Goal: Check status: Verify the current state of an ongoing process or item

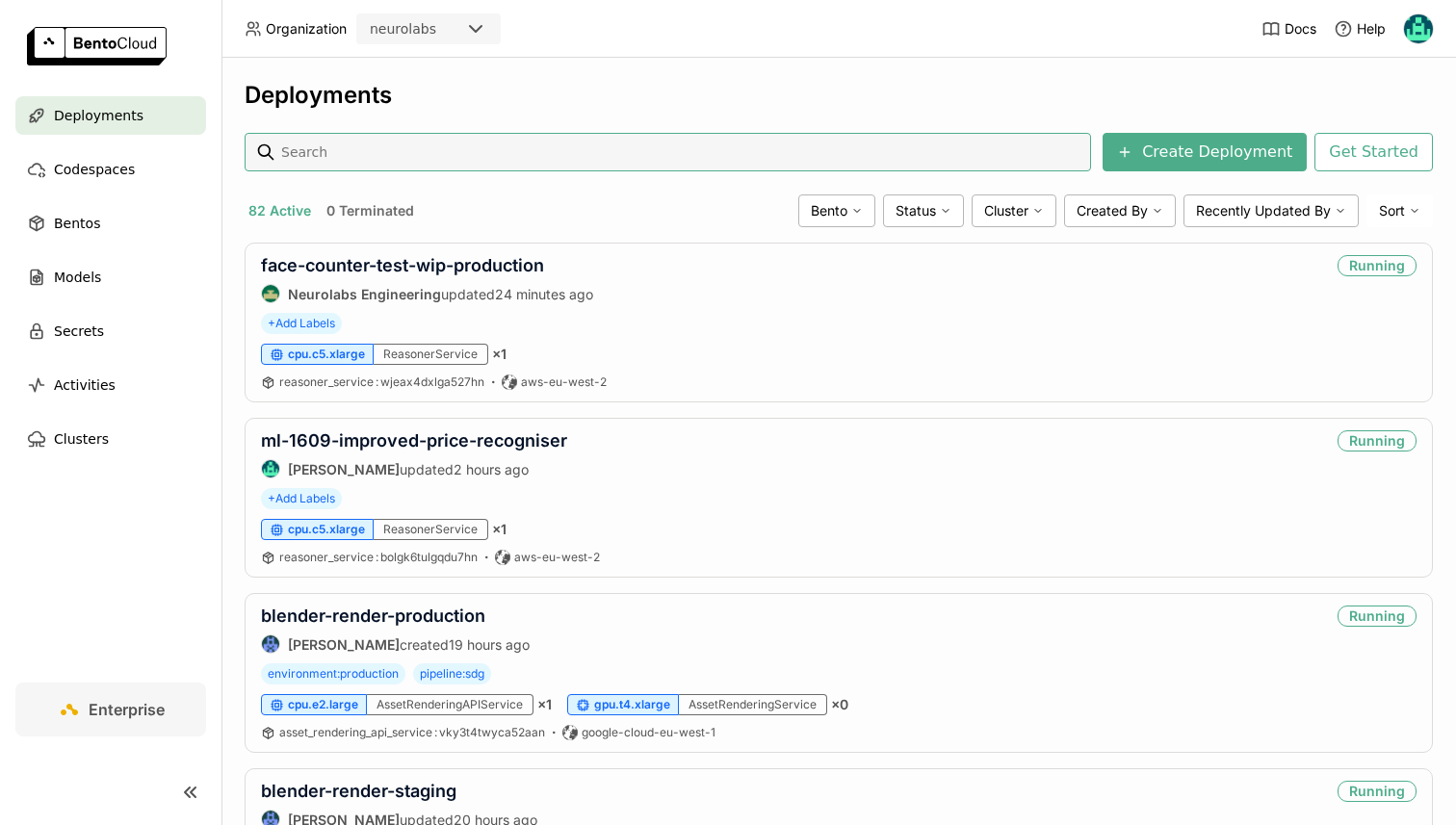
click at [432, 164] on input at bounding box center [681, 153] width 804 height 31
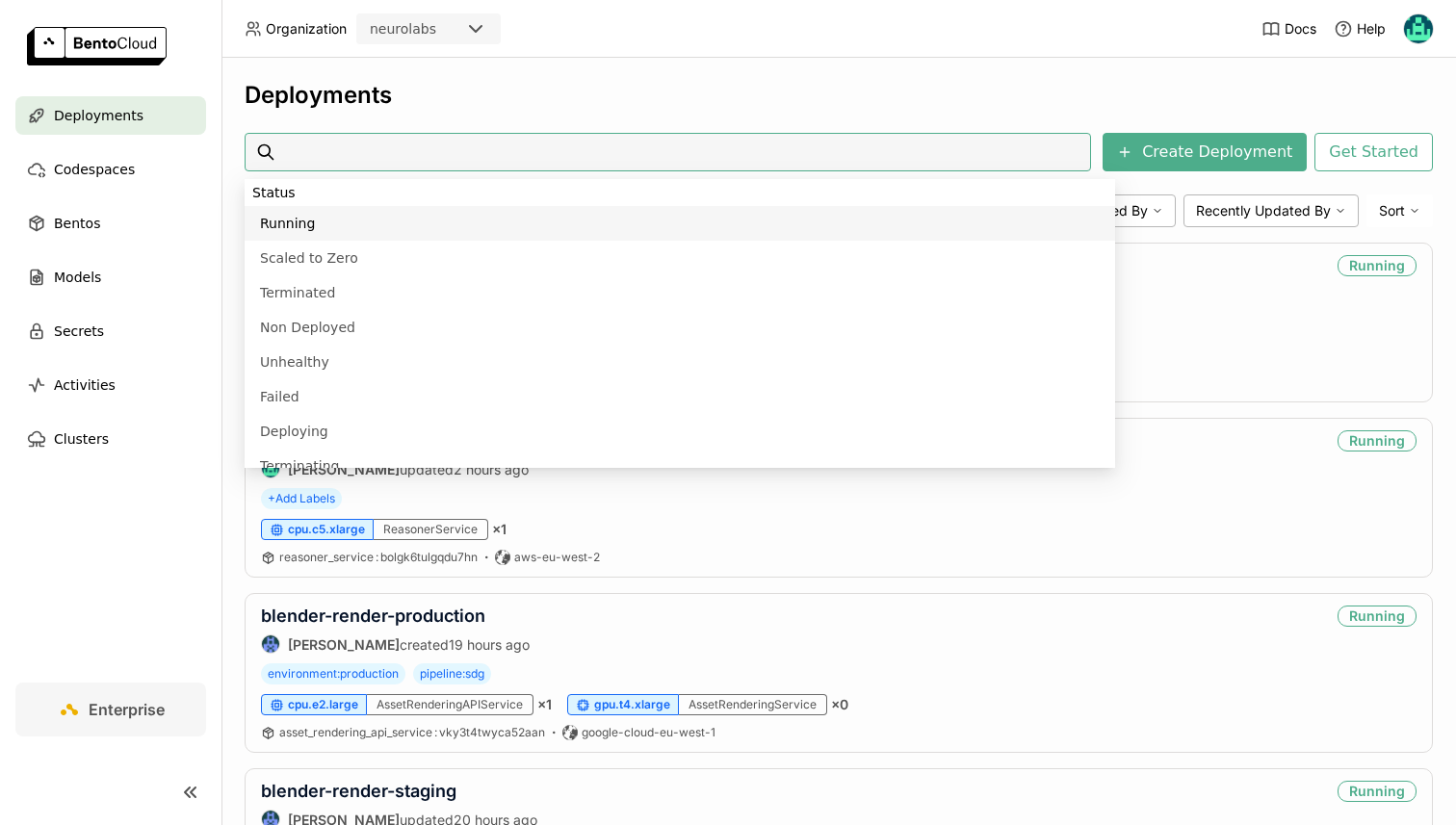
scroll to position [1380, 0]
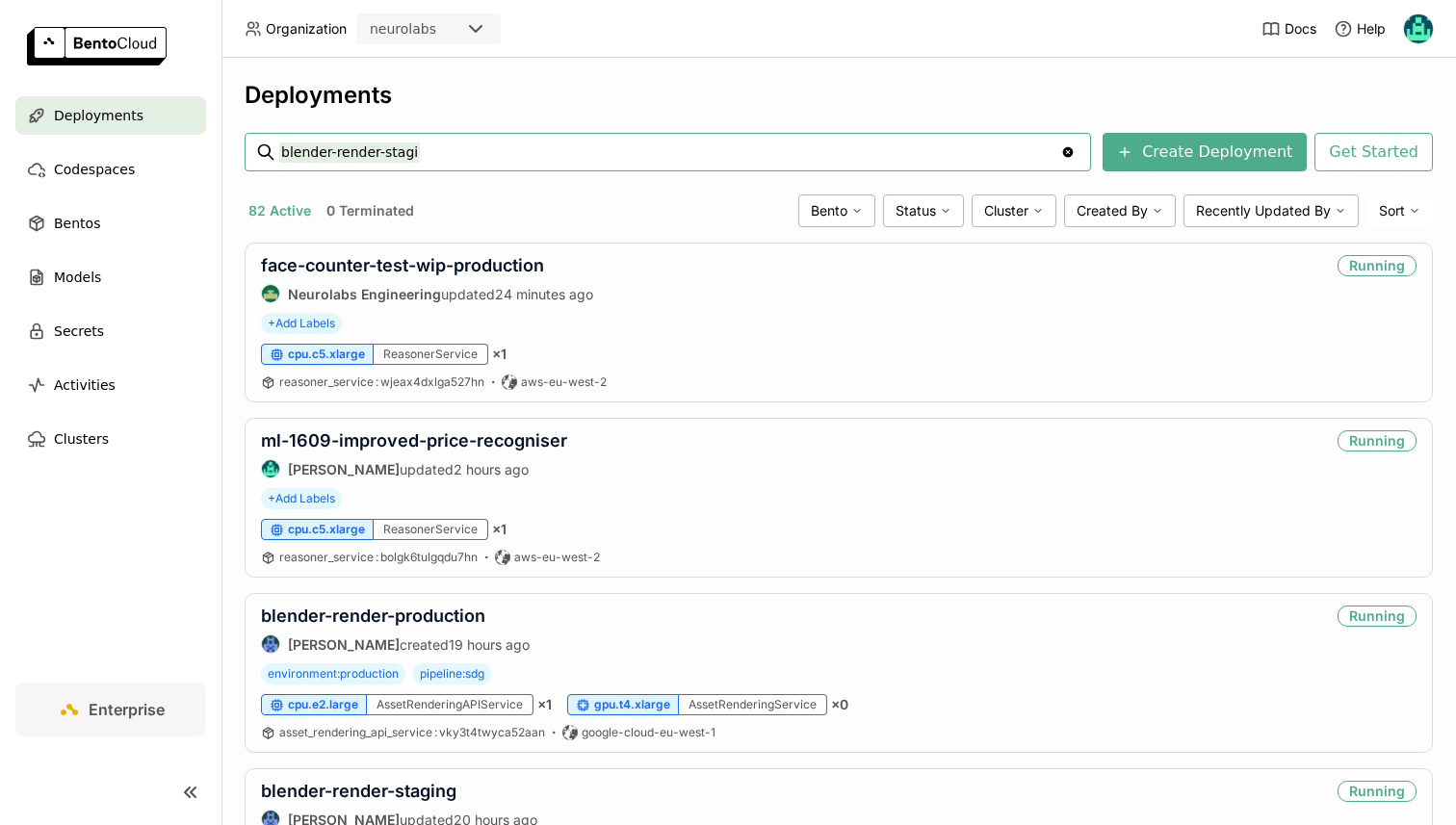
type input "blender-render-staging"
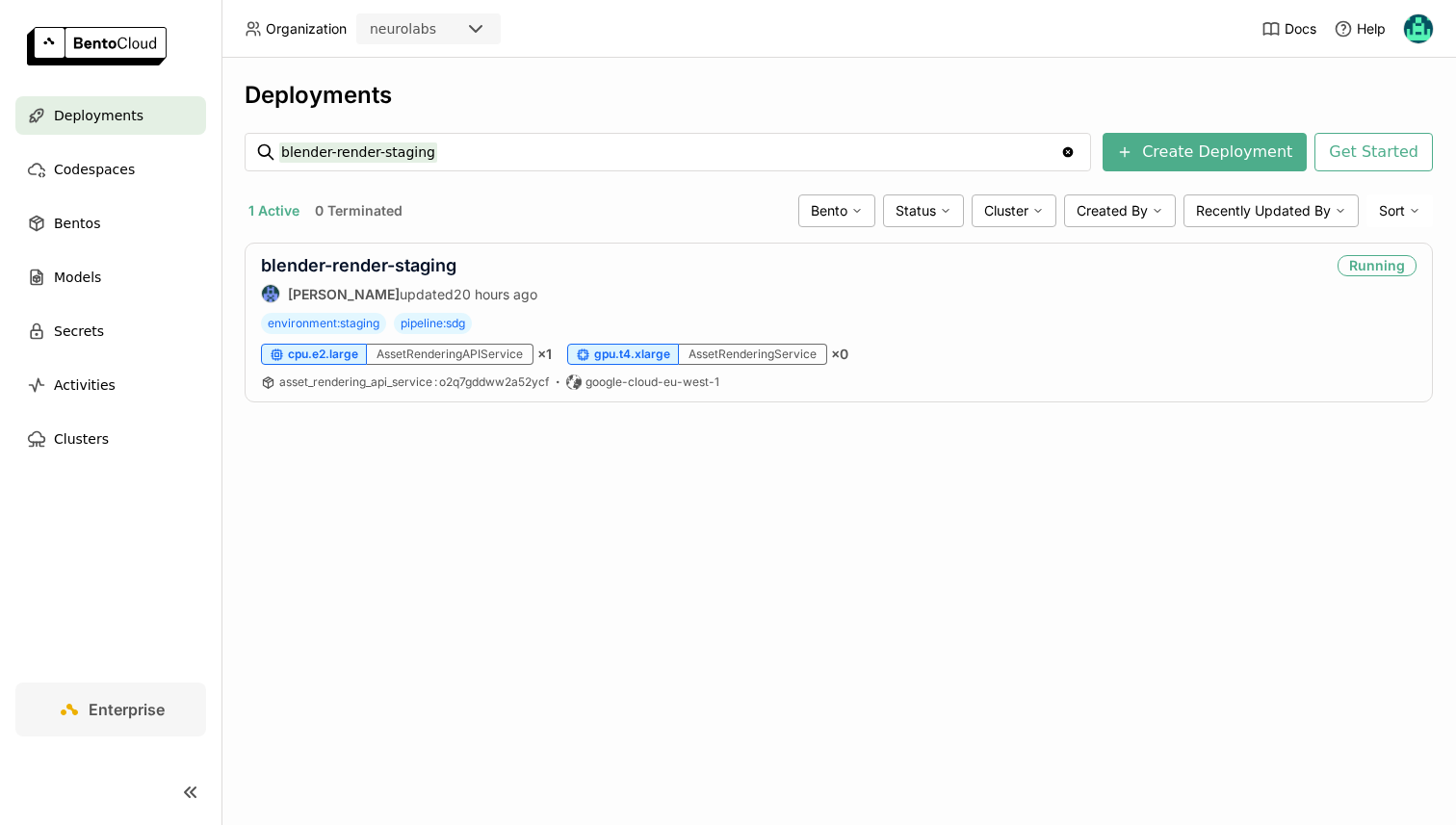
click at [781, 26] on header "Organization neurolabs Docs Help" at bounding box center [728, 29] width 1456 height 58
click at [414, 255] on link "blender-render-staging" at bounding box center [358, 265] width 195 height 20
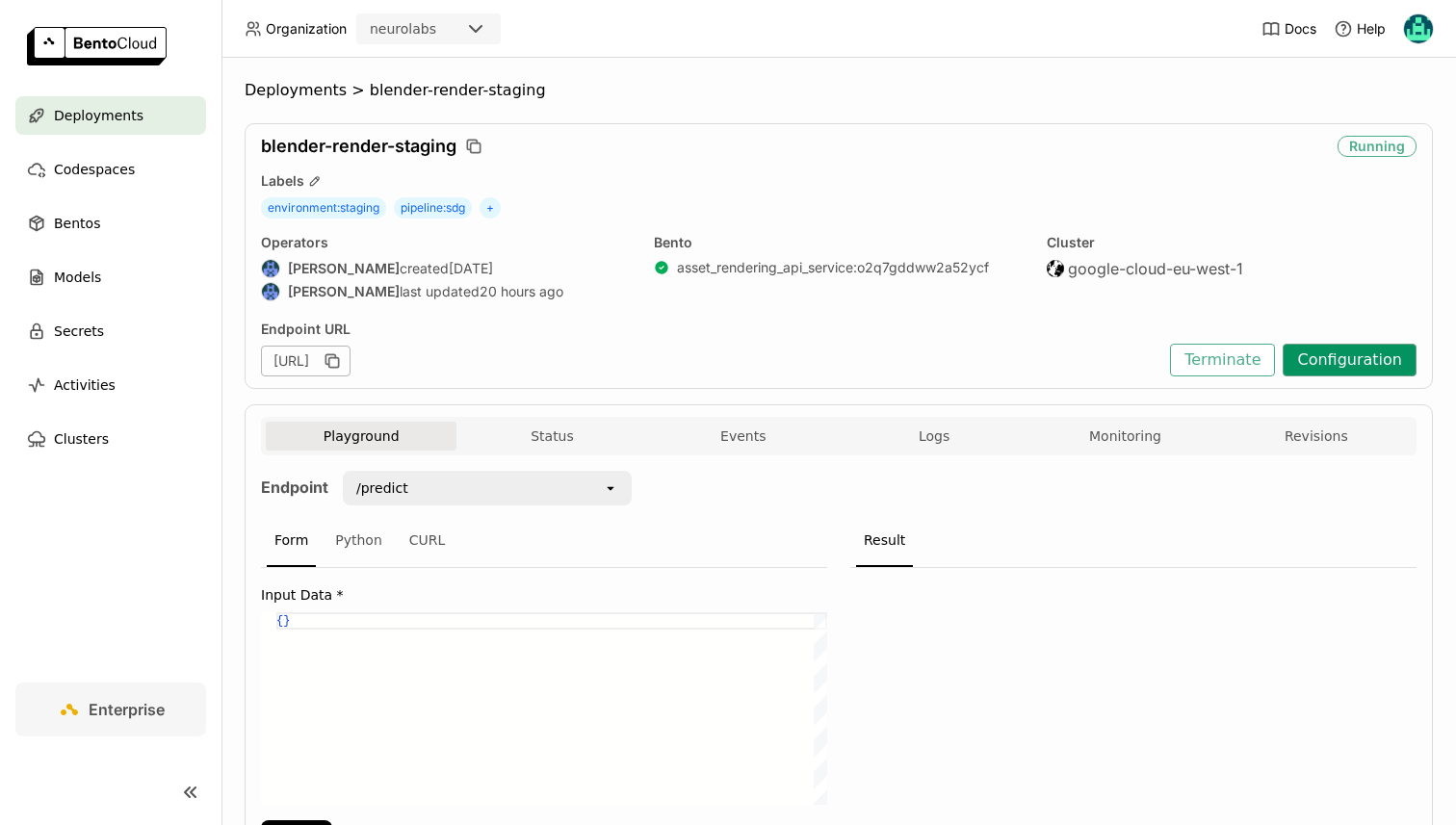
click at [1347, 367] on button "Configuration" at bounding box center [1350, 360] width 134 height 33
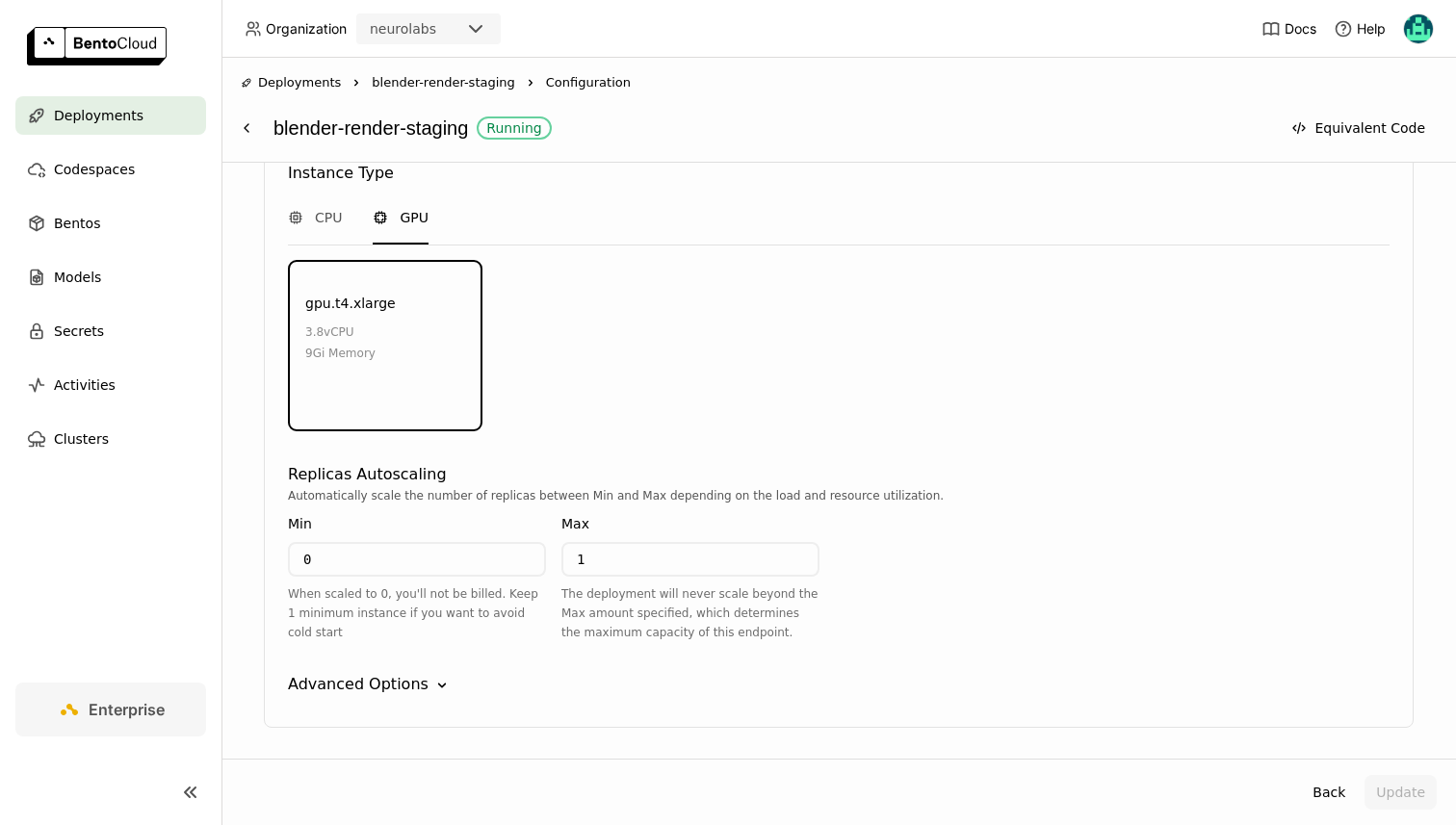
scroll to position [2214, 0]
click at [347, 608] on div "AssetRenderingService Instance Type CPU GPU gpu.t4.xlarge 3.8 vCPU 9Gi Memory E…" at bounding box center [839, 426] width 1150 height 598
click at [347, 670] on div "Advanced Options" at bounding box center [358, 682] width 141 height 23
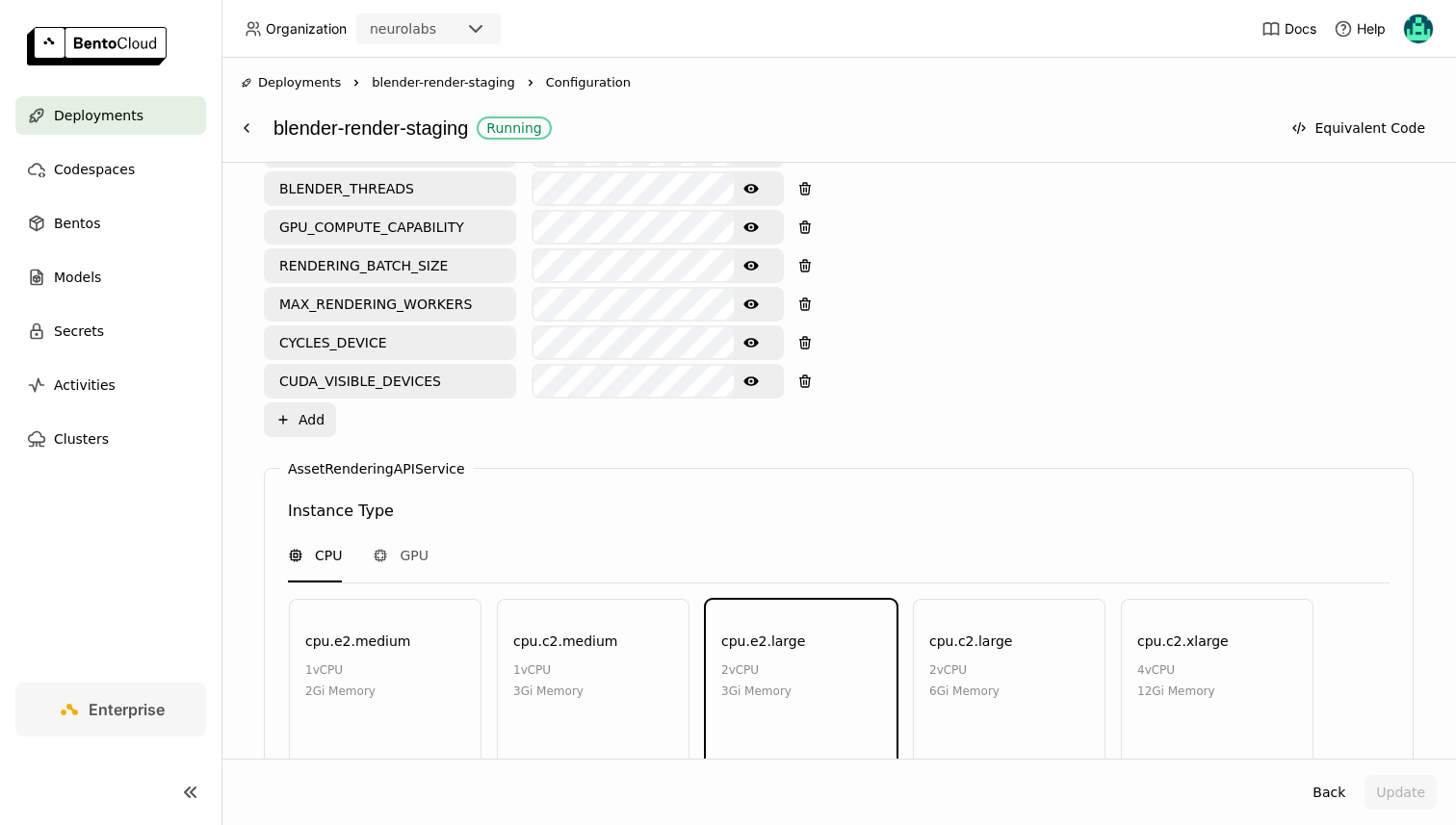
scroll to position [1151, 0]
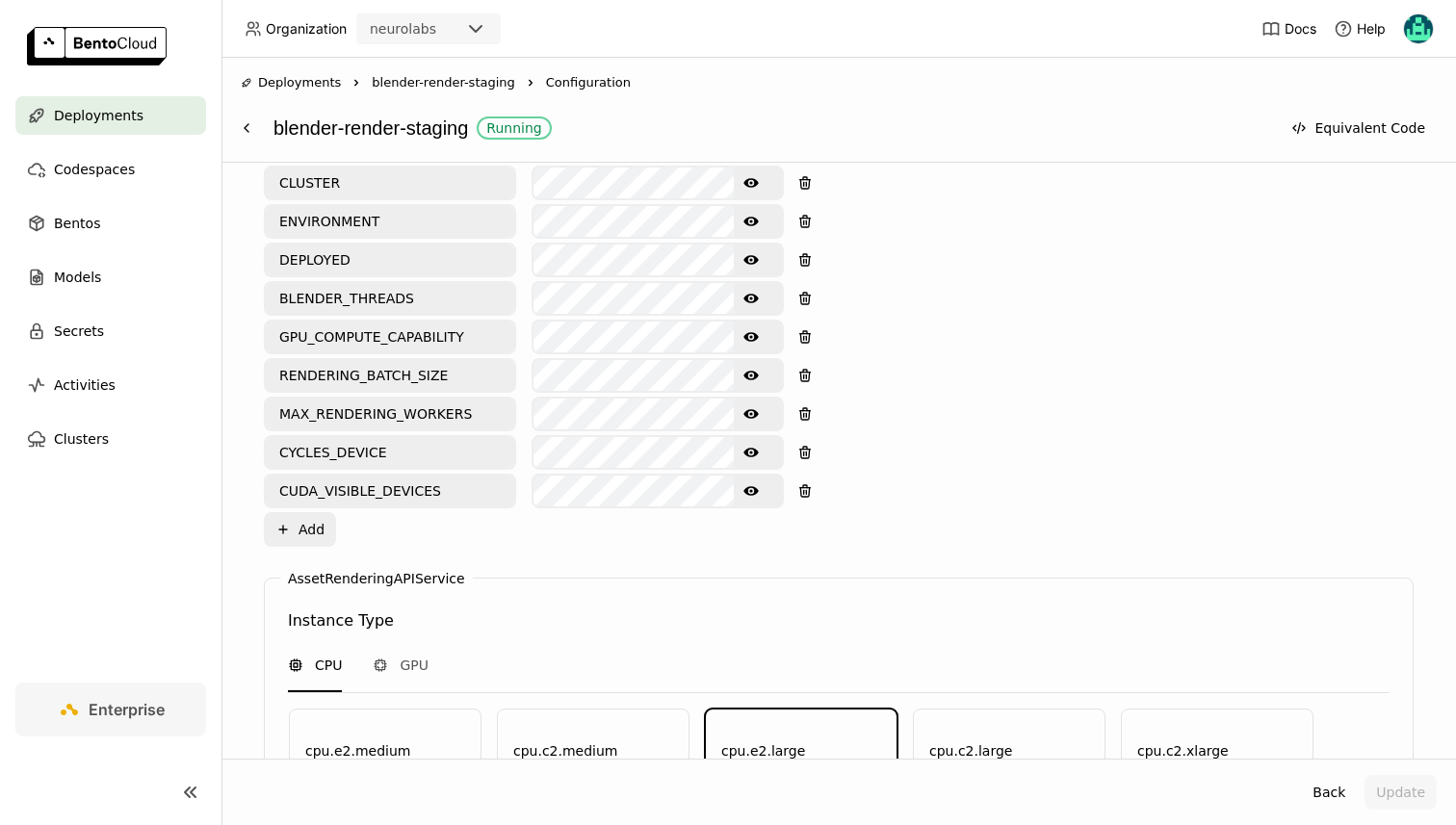
click at [749, 486] on icon "Show password text" at bounding box center [752, 491] width 15 height 10
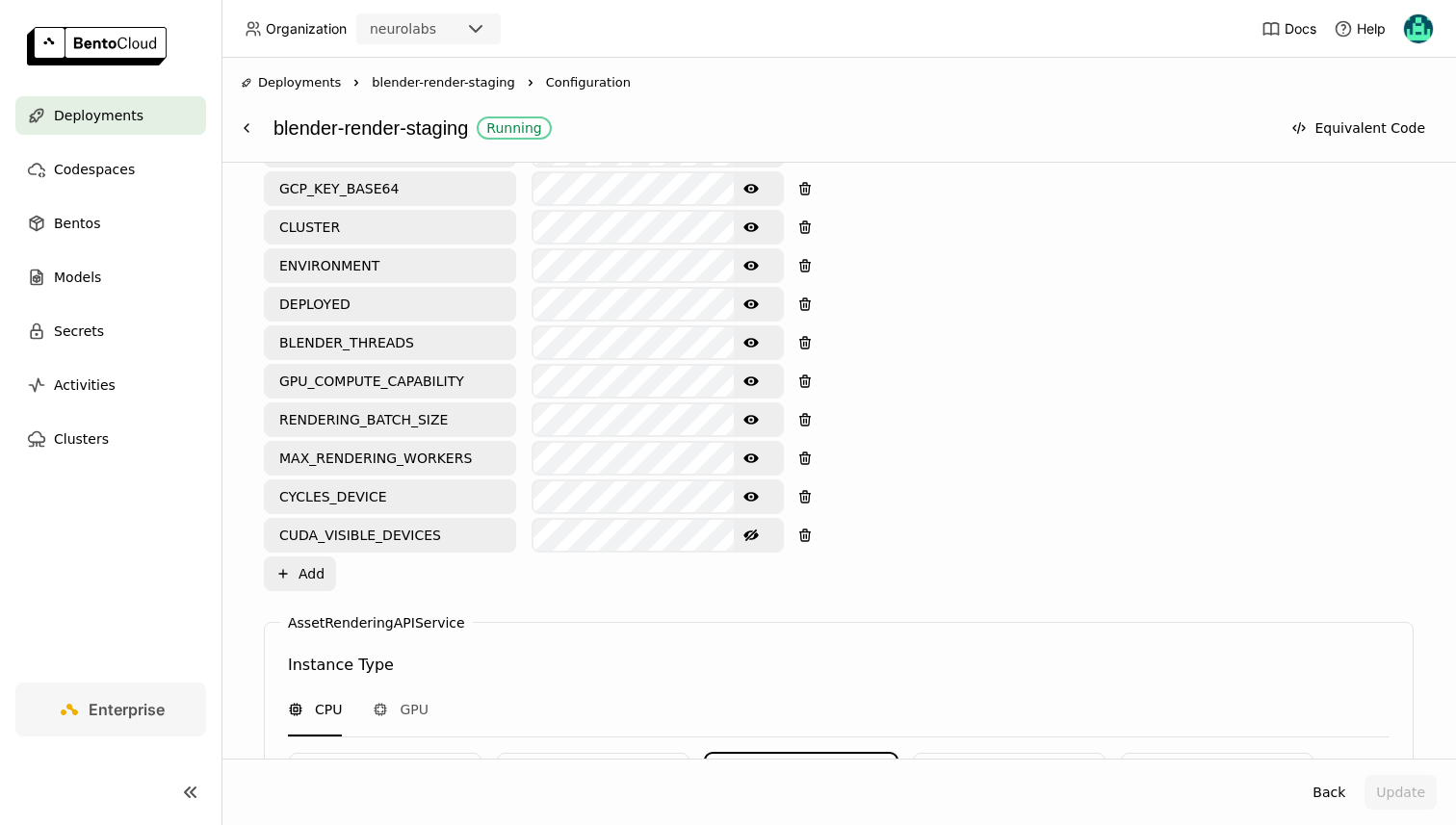
scroll to position [1101, 0]
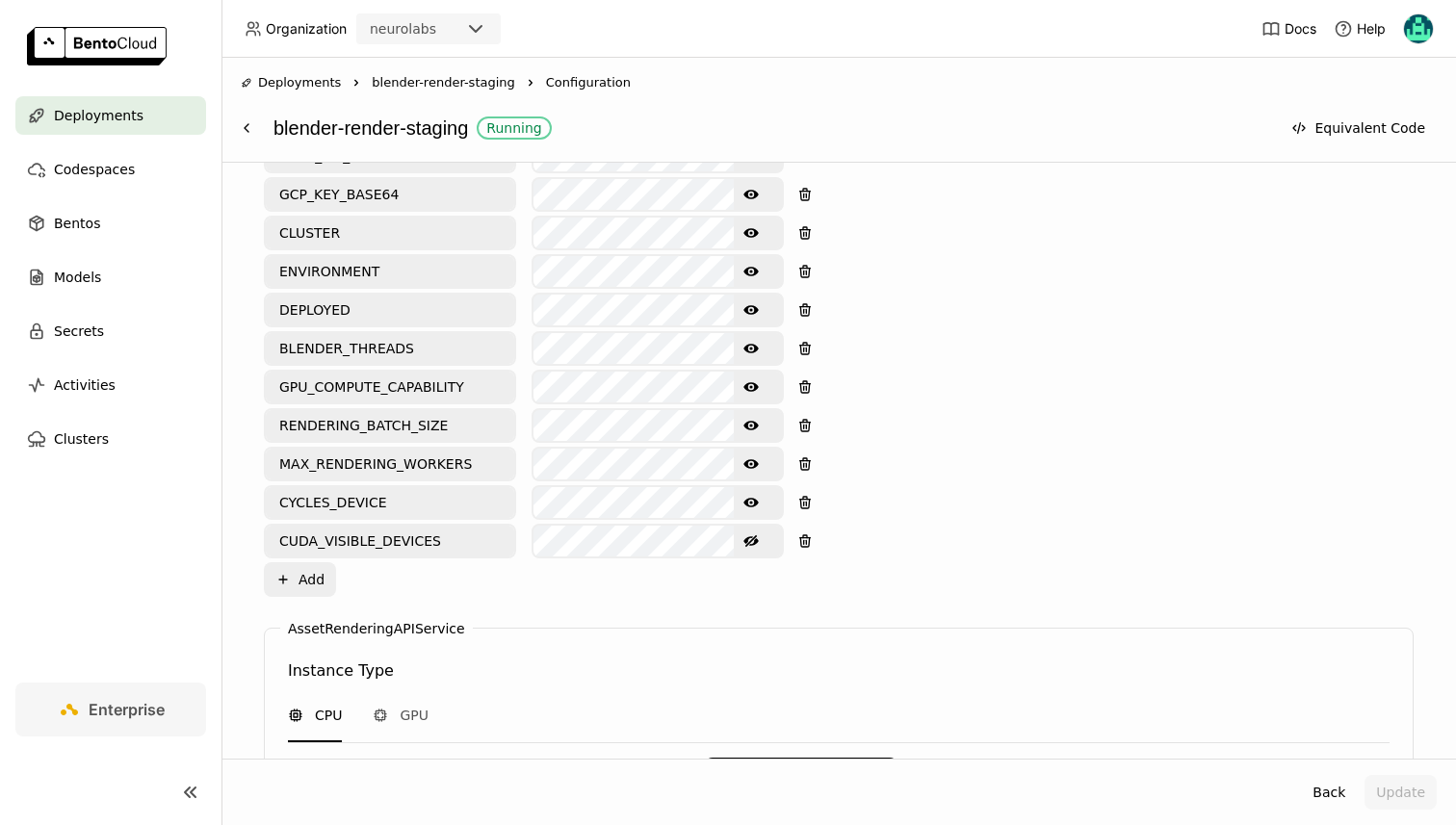
click at [751, 495] on icon "Show password text" at bounding box center [752, 502] width 15 height 15
click at [750, 460] on icon "Show password text" at bounding box center [752, 465] width 15 height 10
click at [755, 421] on icon "Show password text" at bounding box center [752, 426] width 15 height 10
click at [749, 383] on icon "Show password text" at bounding box center [752, 387] width 15 height 10
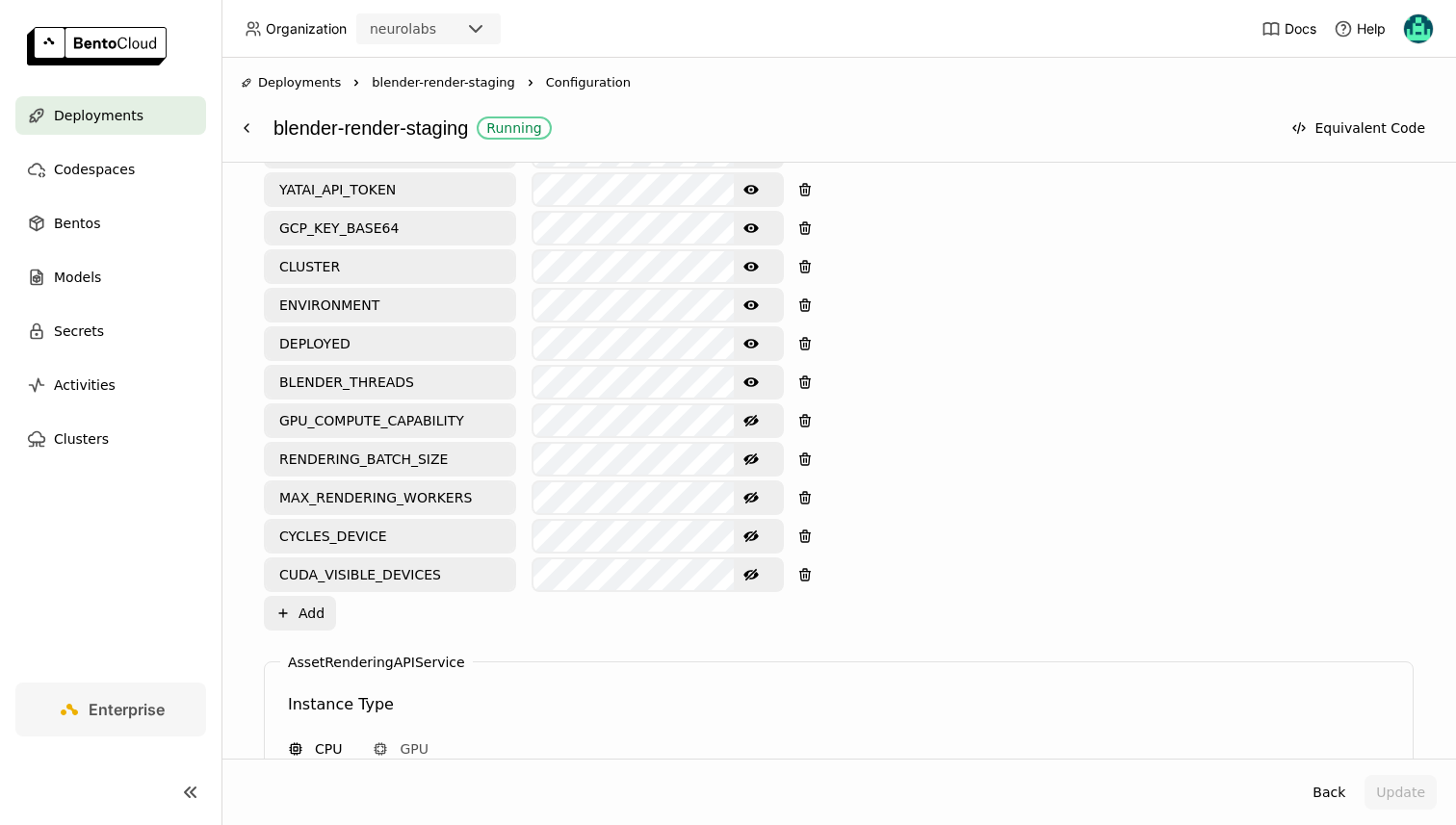
scroll to position [1066, 0]
click at [749, 377] on icon "Show password text" at bounding box center [752, 384] width 15 height 15
click at [755, 341] on icon "Show password text" at bounding box center [752, 346] width 15 height 10
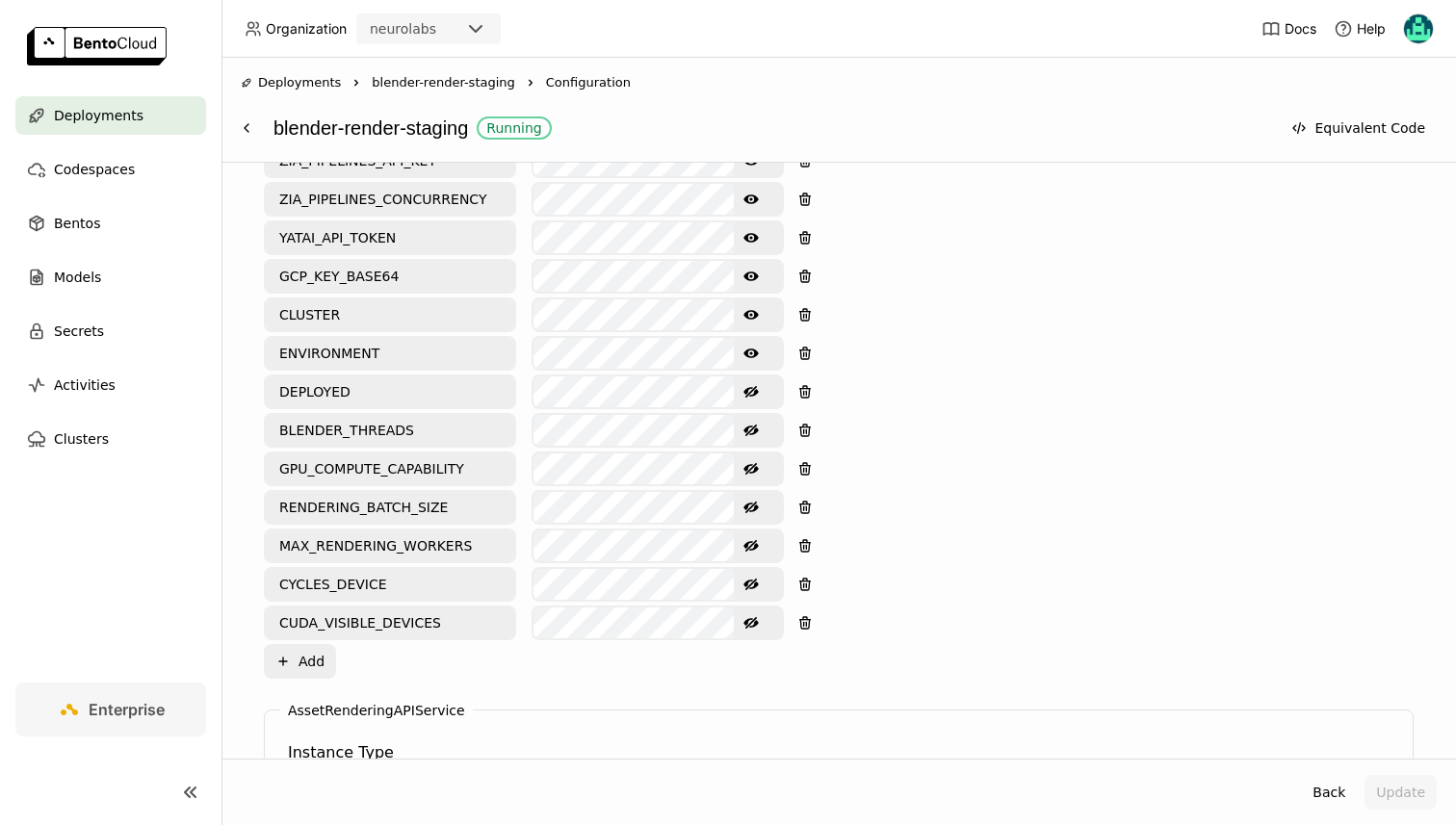
scroll to position [1016, 0]
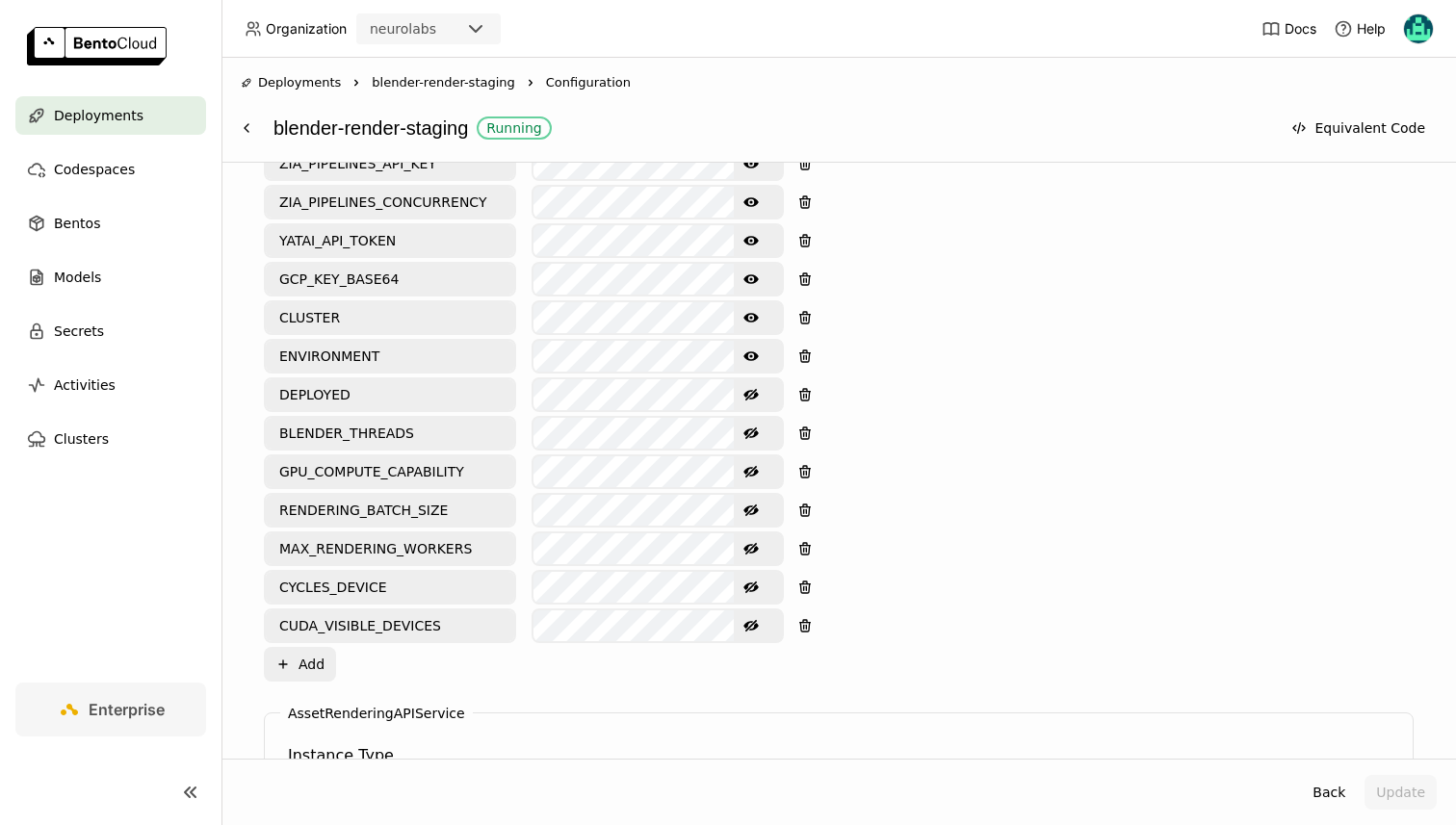
click at [746, 341] on button "Show password text" at bounding box center [752, 356] width 35 height 31
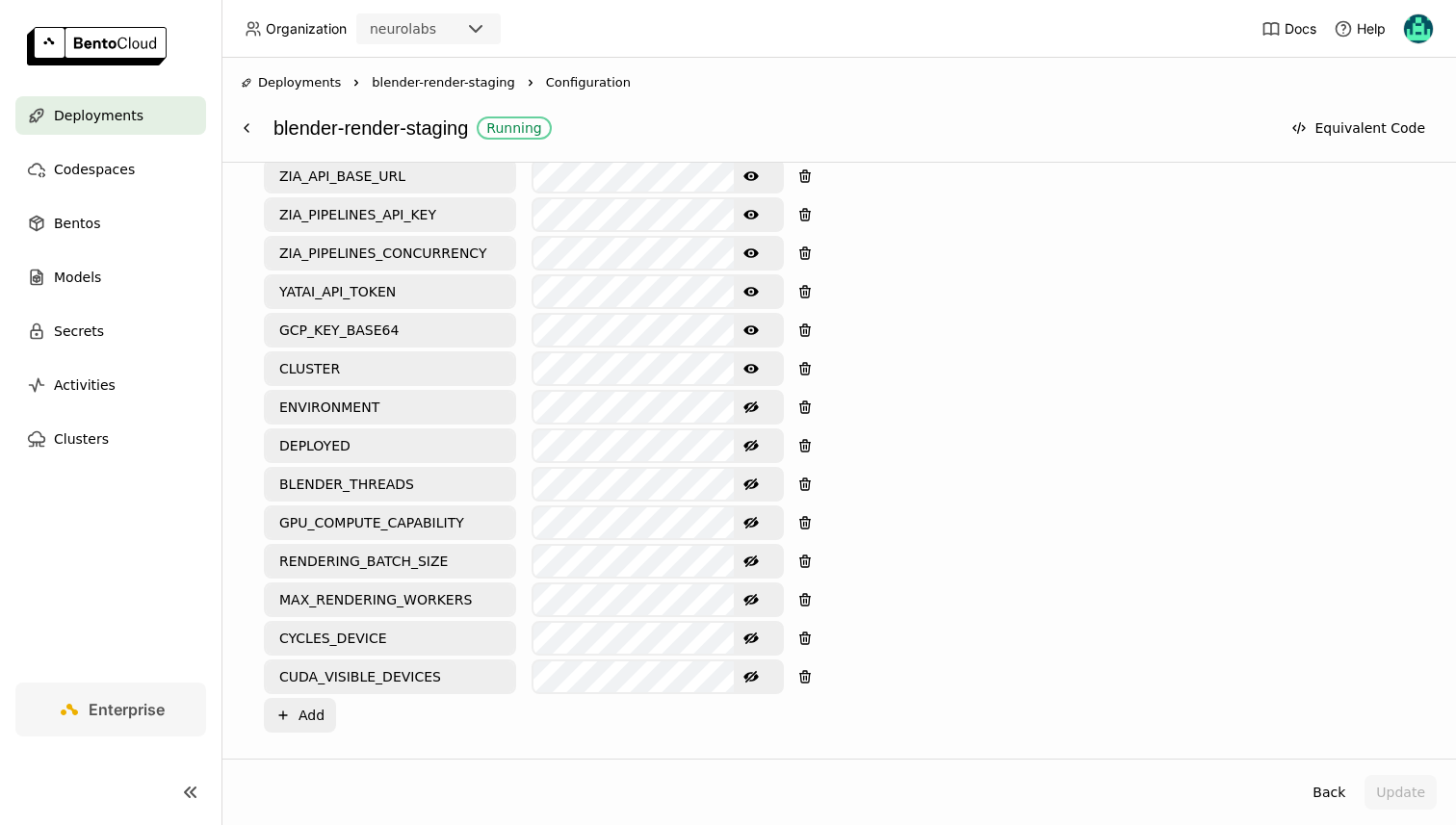
scroll to position [964, 0]
click at [747, 362] on icon "Show password text" at bounding box center [752, 370] width 15 height 15
click at [751, 327] on icon "Show password text" at bounding box center [752, 331] width 15 height 10
click at [747, 288] on icon "Show password text" at bounding box center [752, 293] width 15 height 10
click at [747, 249] on icon "Show password text" at bounding box center [752, 254] width 15 height 10
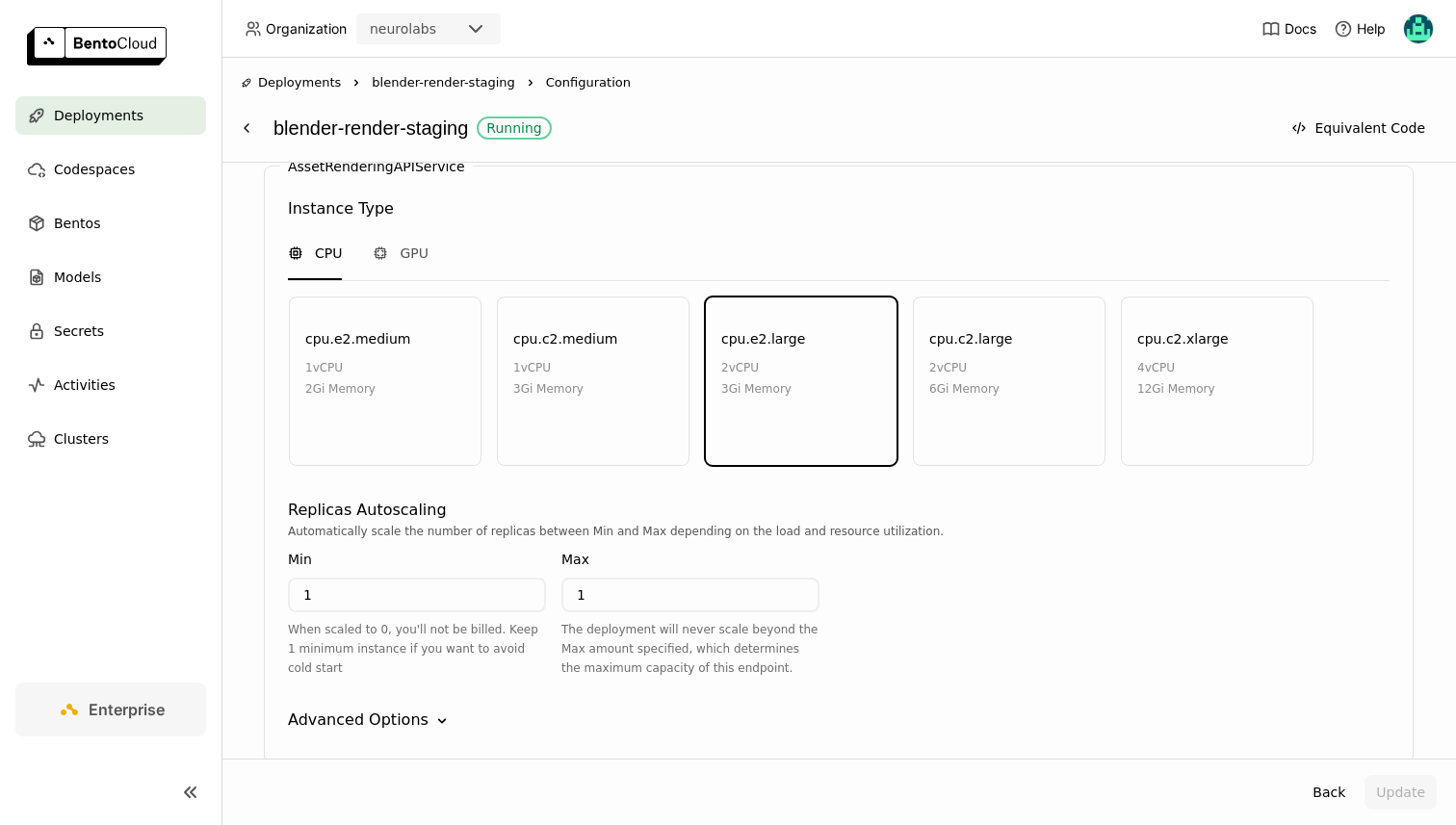
scroll to position [957, 0]
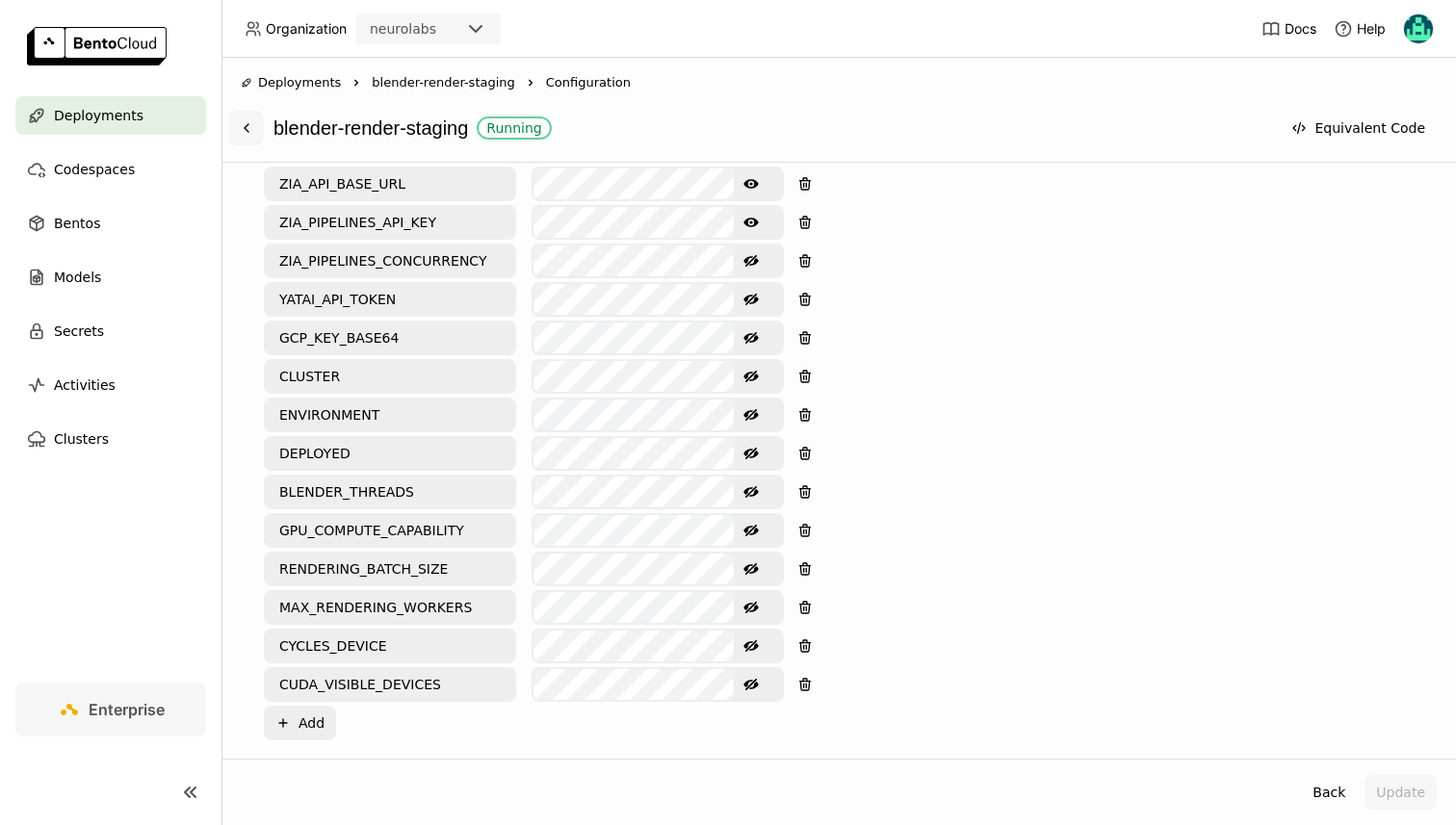
click at [243, 128] on icon at bounding box center [246, 128] width 15 height 15
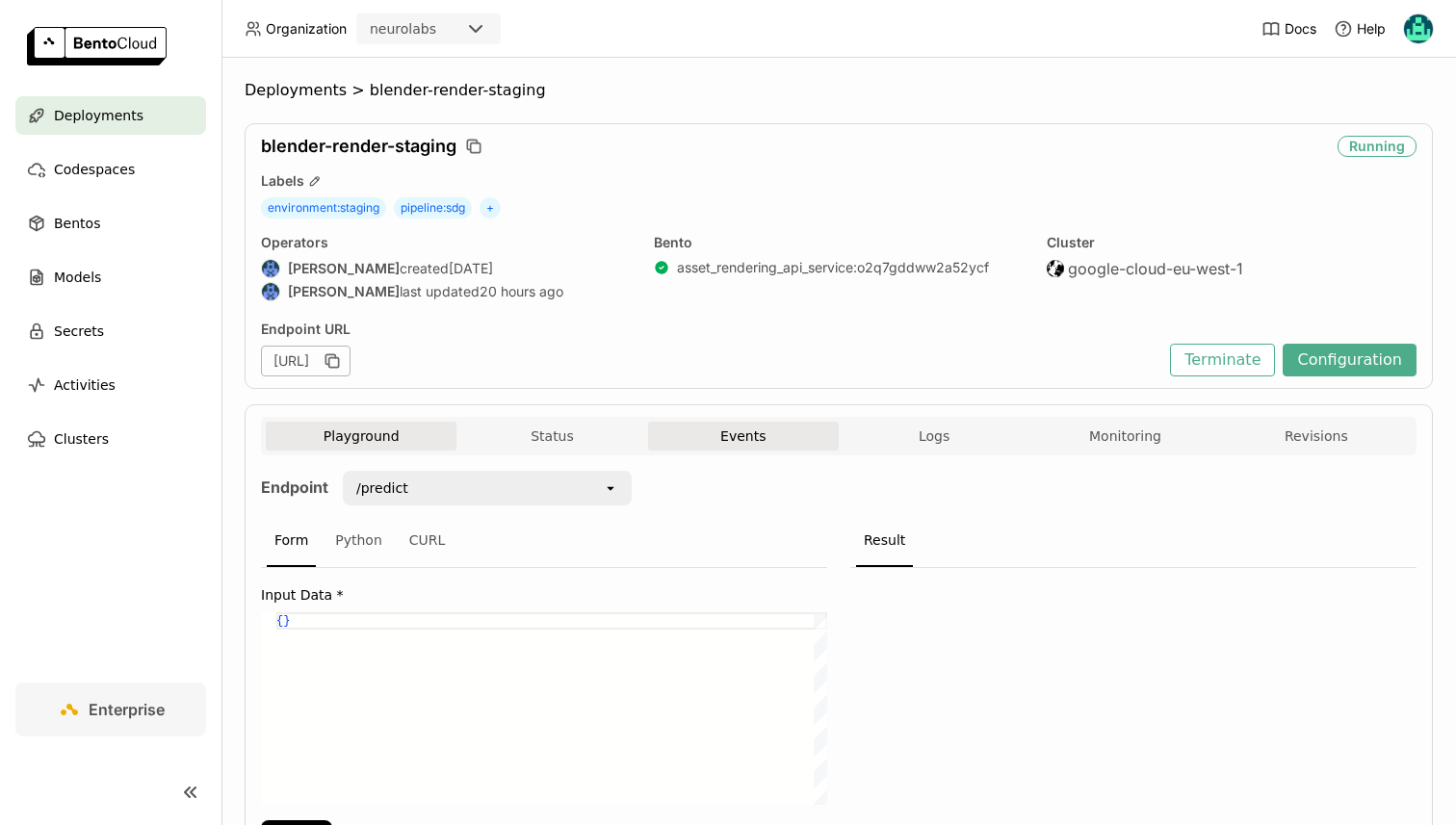
click at [678, 428] on button "Events" at bounding box center [743, 437] width 190 height 29
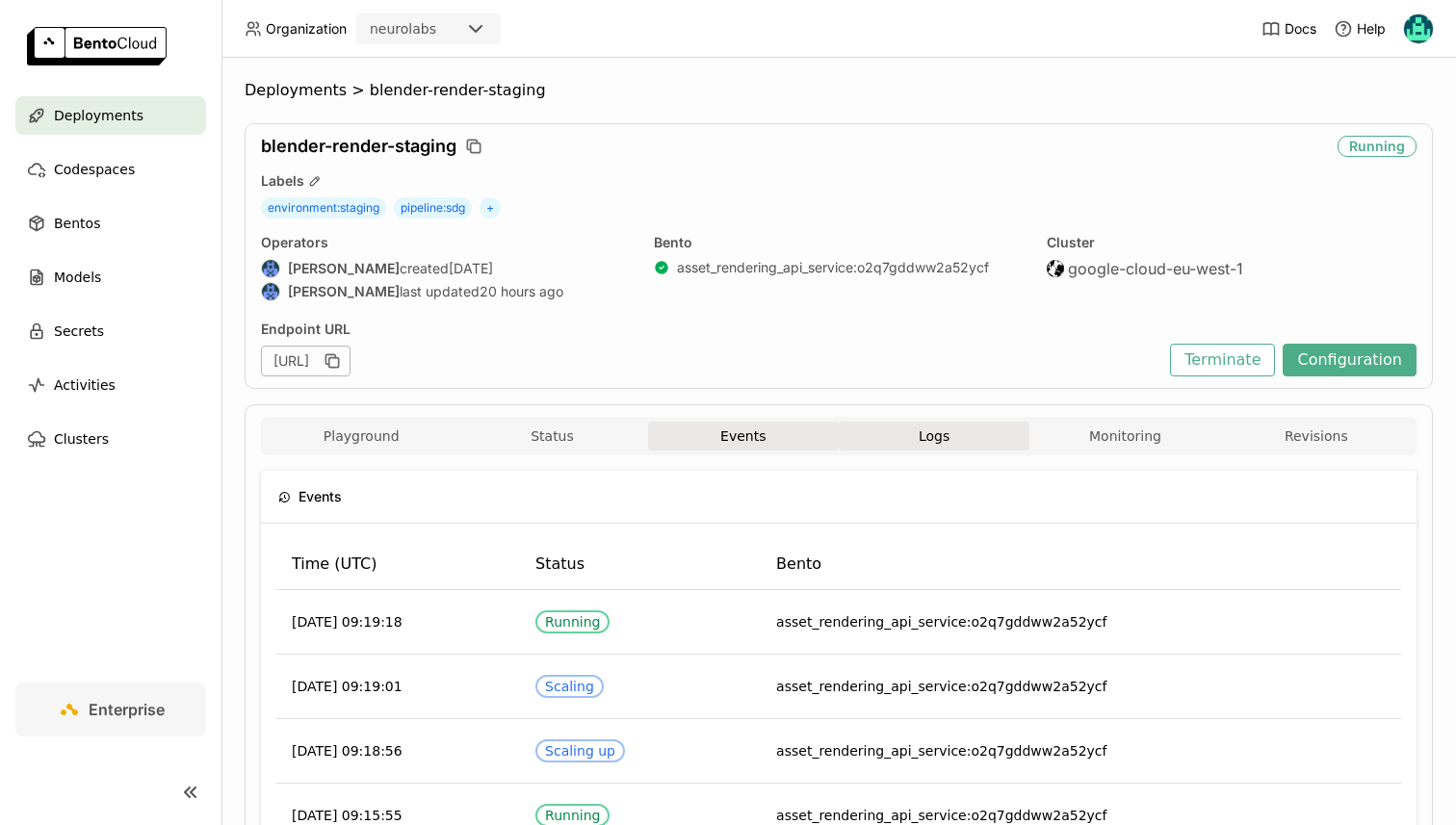
click at [956, 442] on button "Logs" at bounding box center [933, 437] width 190 height 29
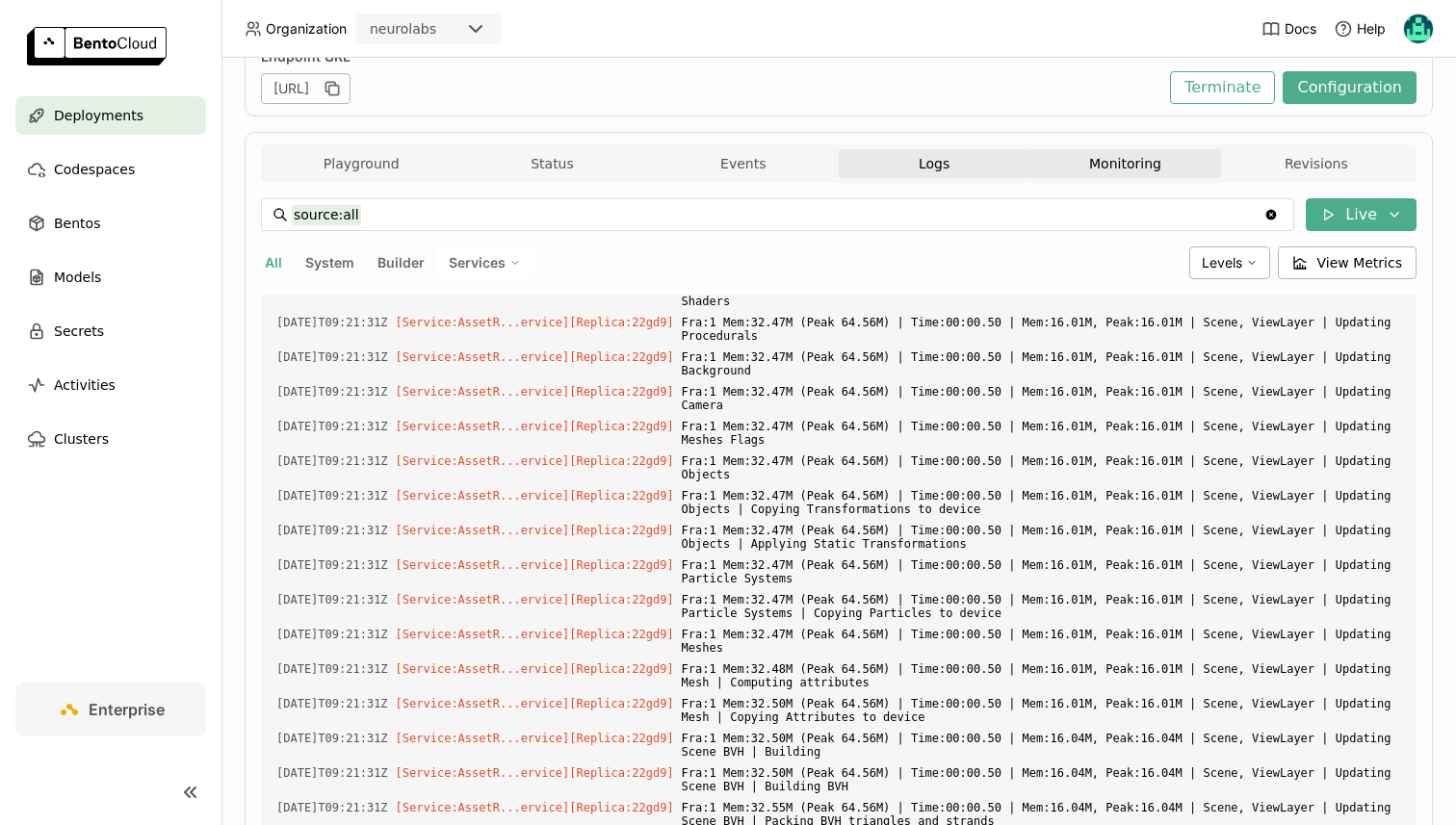
scroll to position [18929, 0]
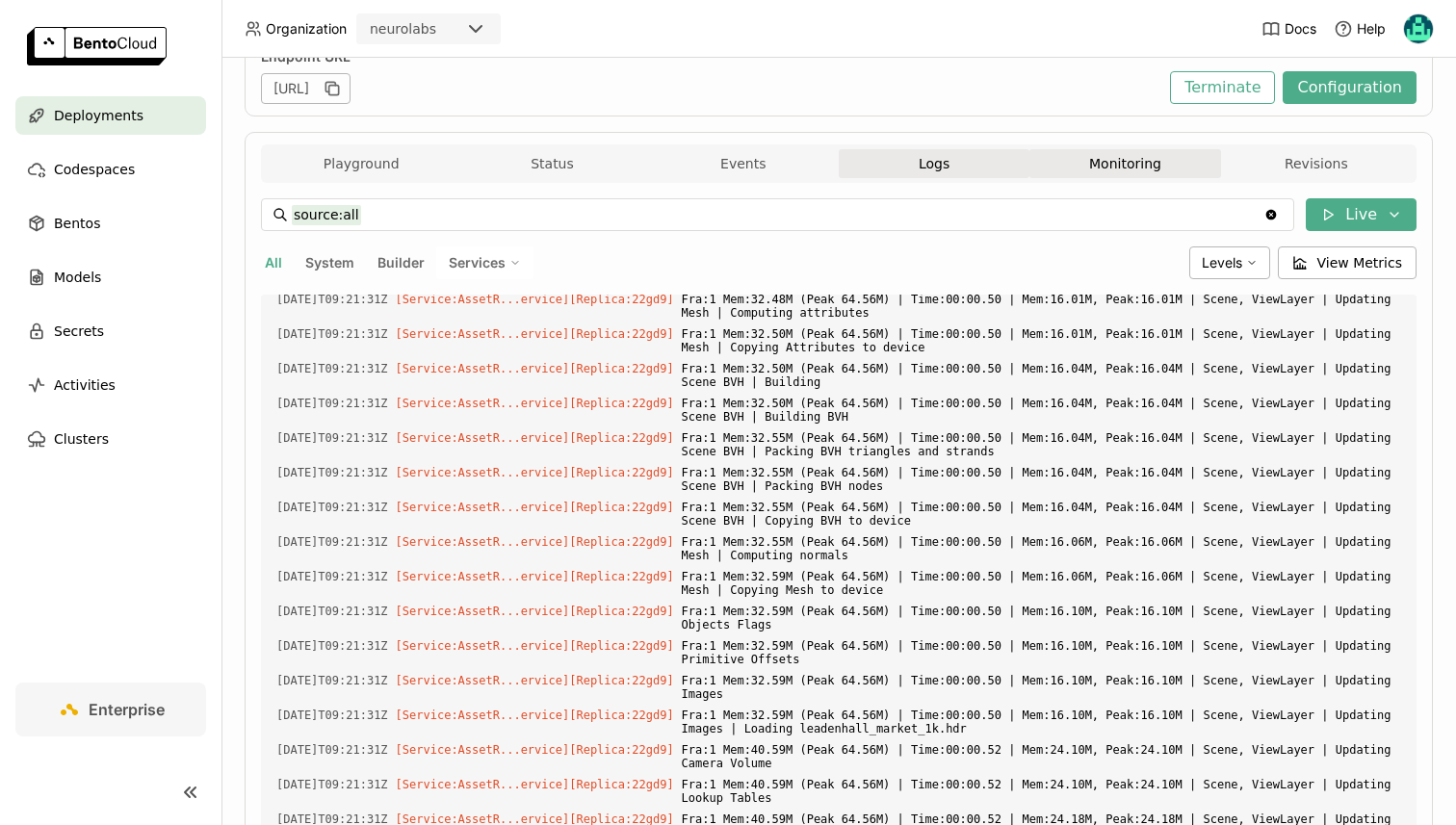
click at [1129, 155] on button "Monitoring" at bounding box center [1125, 164] width 190 height 29
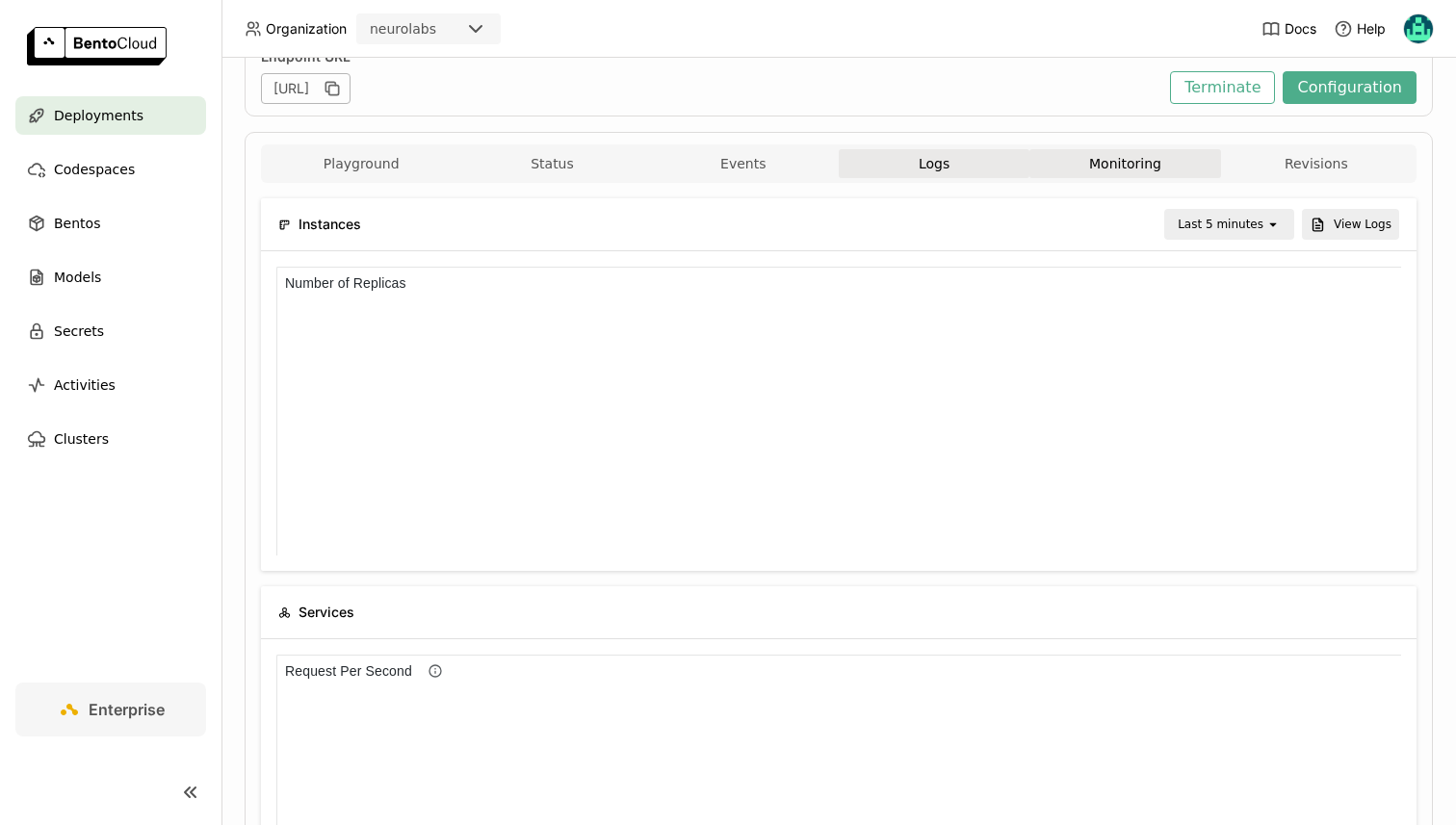
click at [953, 159] on button "Logs" at bounding box center [933, 164] width 190 height 29
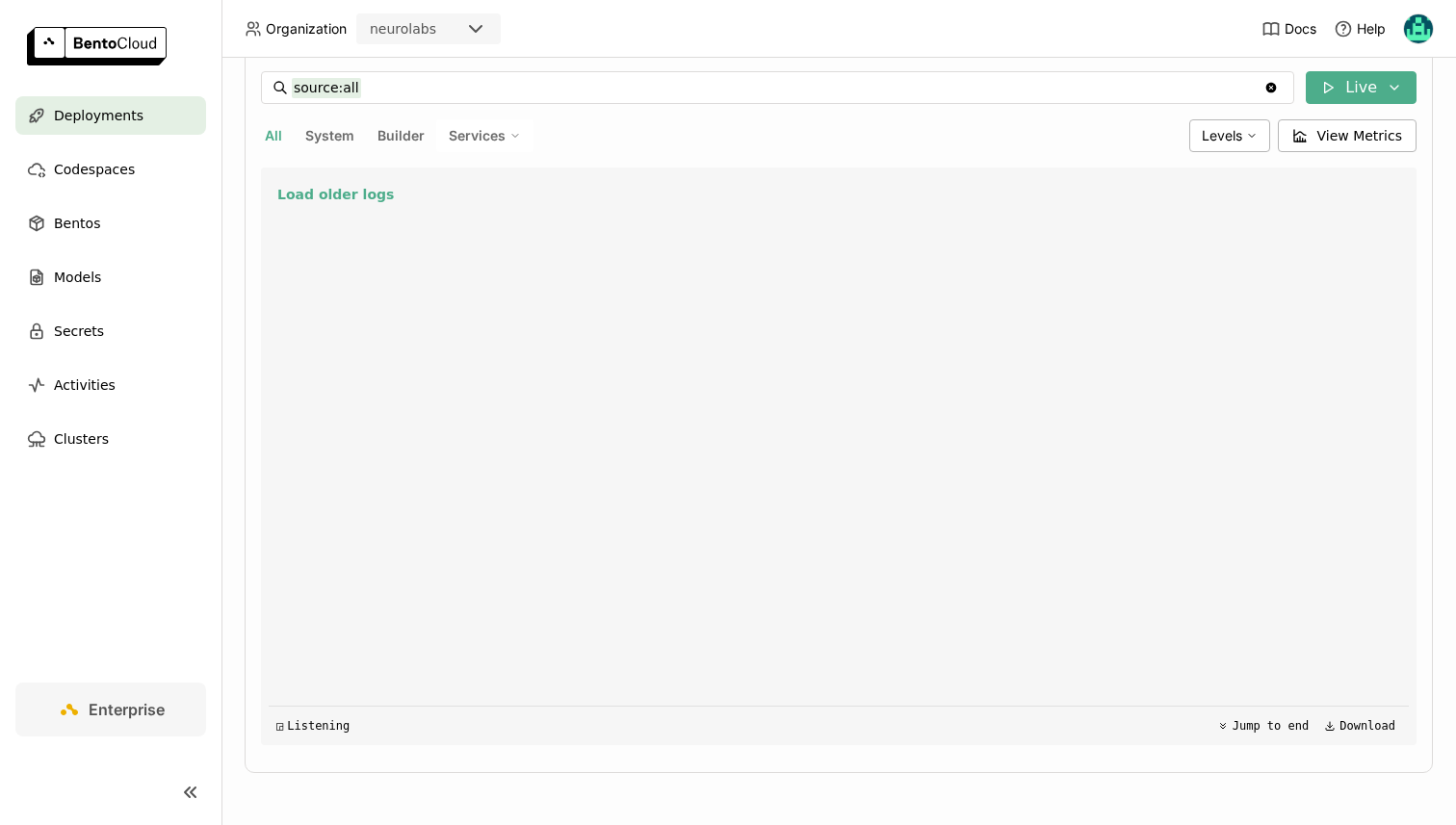
scroll to position [33660, 0]
drag, startPoint x: 904, startPoint y: 694, endPoint x: 712, endPoint y: 532, distance: 251.2
click at [712, 532] on div "Load older logs [DATE]T09:23:12Z [Service:AssetR...ervice] [Replica: 22gd9 ] Fr…" at bounding box center [839, 456] width 1140 height 578
click span "[DATE] 09:23:57,250 INFO - pipelines | step-variation-sdg-blender-1.1-f0e87580 …"
drag, startPoint x: 876, startPoint y: 696, endPoint x: 844, endPoint y: 679, distance: 36.2
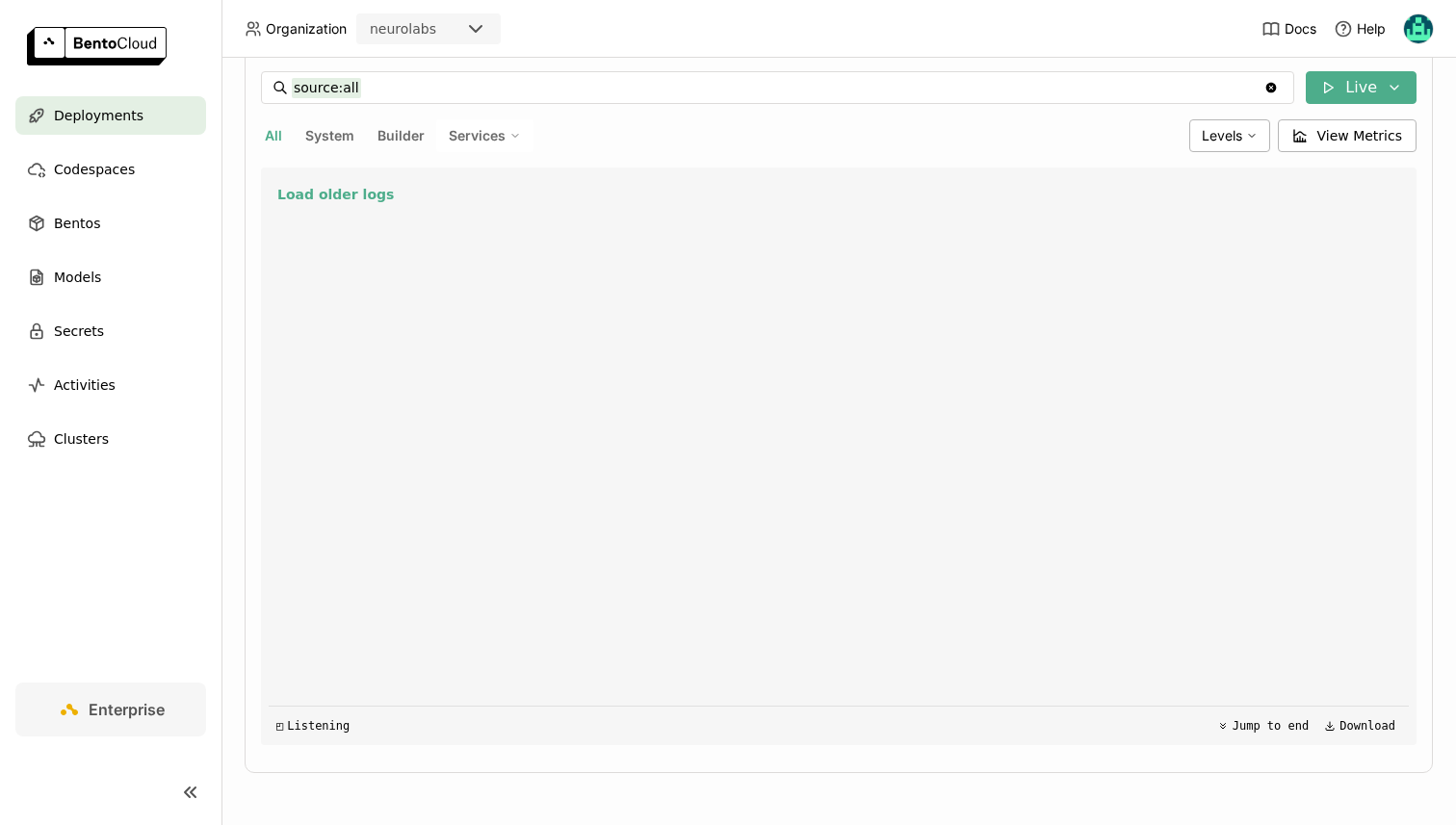
click span "[DATE] 09:23:57,250 INFO - pipelines | step-variation-sdg-blender-1.1-f0e87580 …"
